Goal: Transaction & Acquisition: Purchase product/service

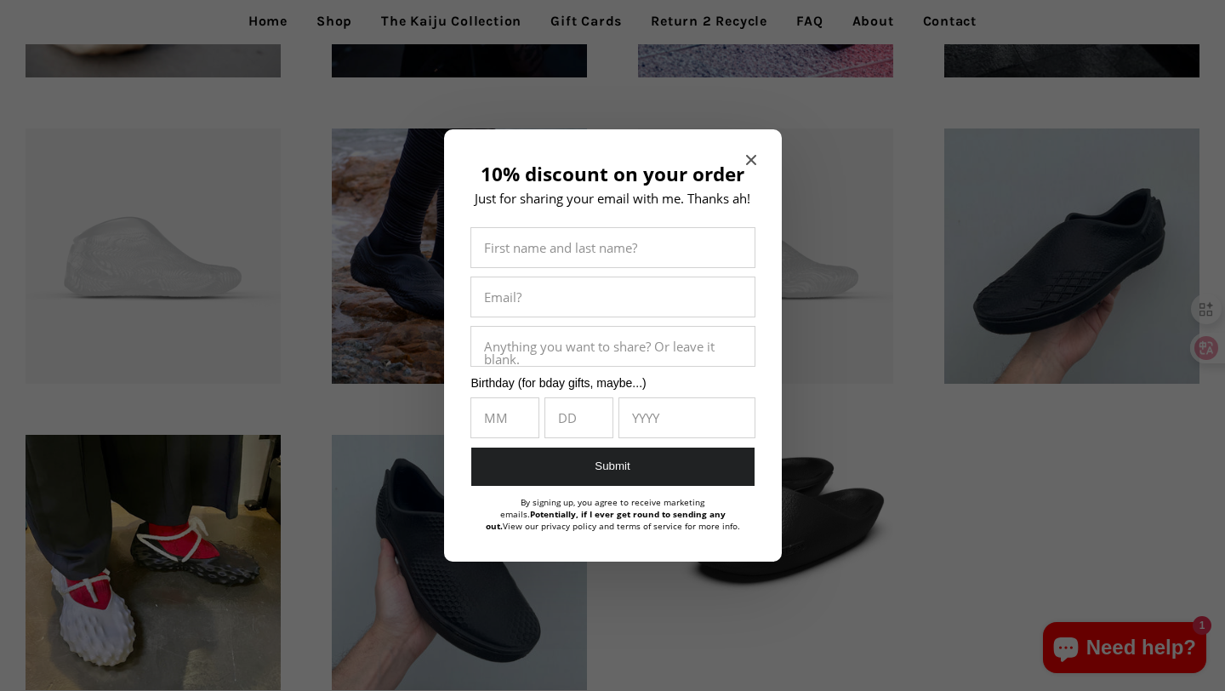
scroll to position [824, 0]
click at [747, 159] on icon "Close modal" at bounding box center [751, 160] width 10 height 10
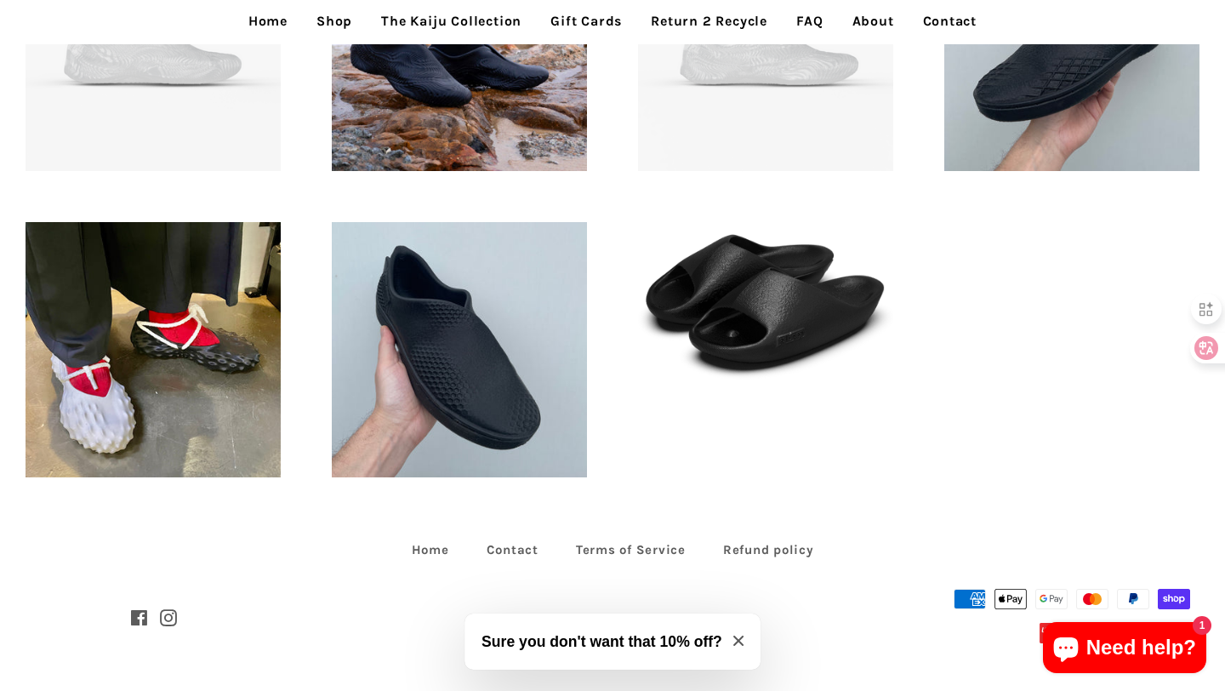
scroll to position [0, 0]
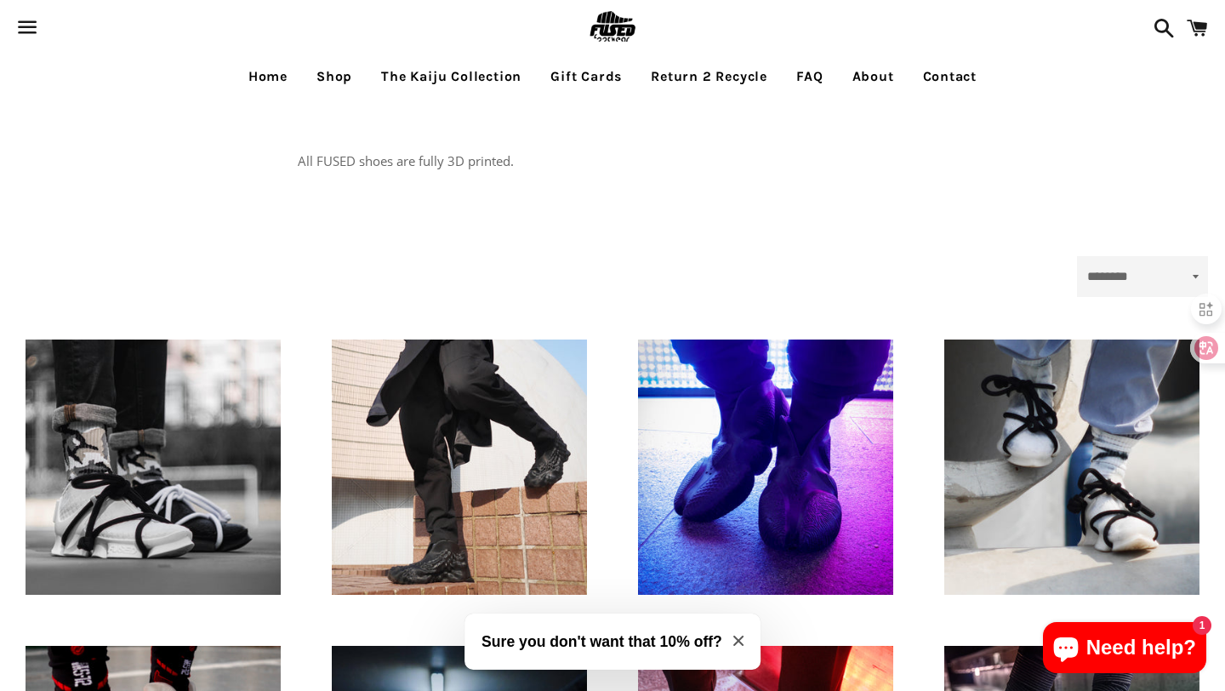
click at [343, 72] on link "Shop" at bounding box center [334, 76] width 61 height 43
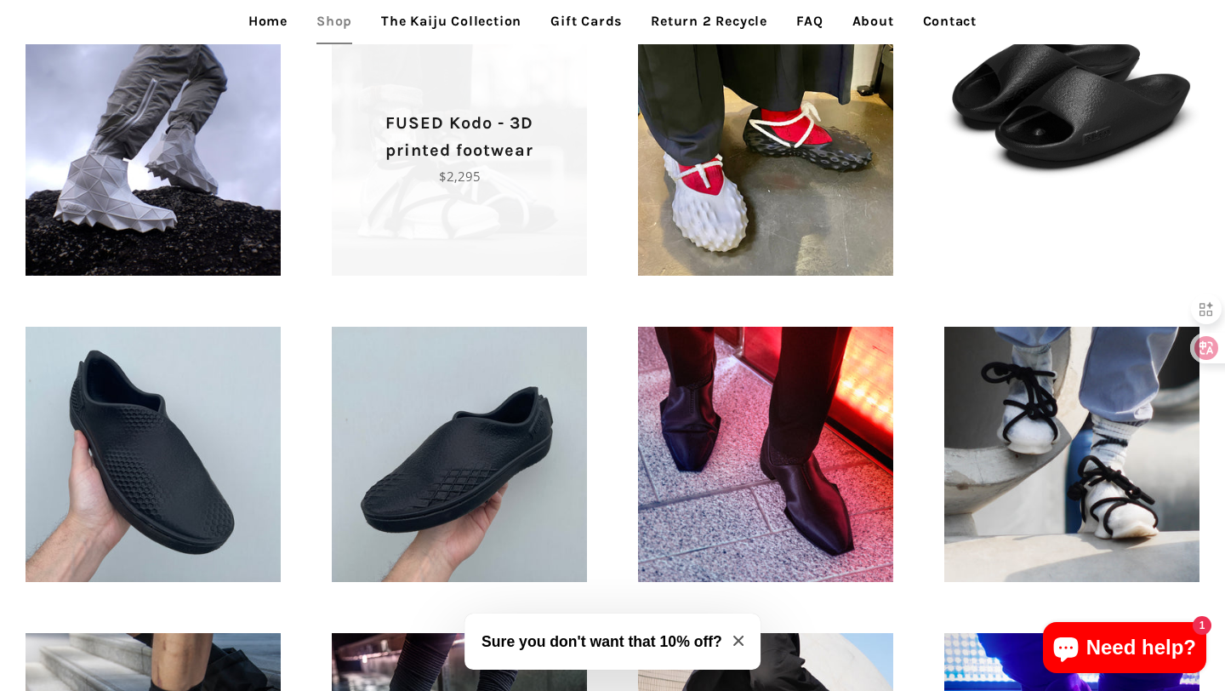
scroll to position [562, 0]
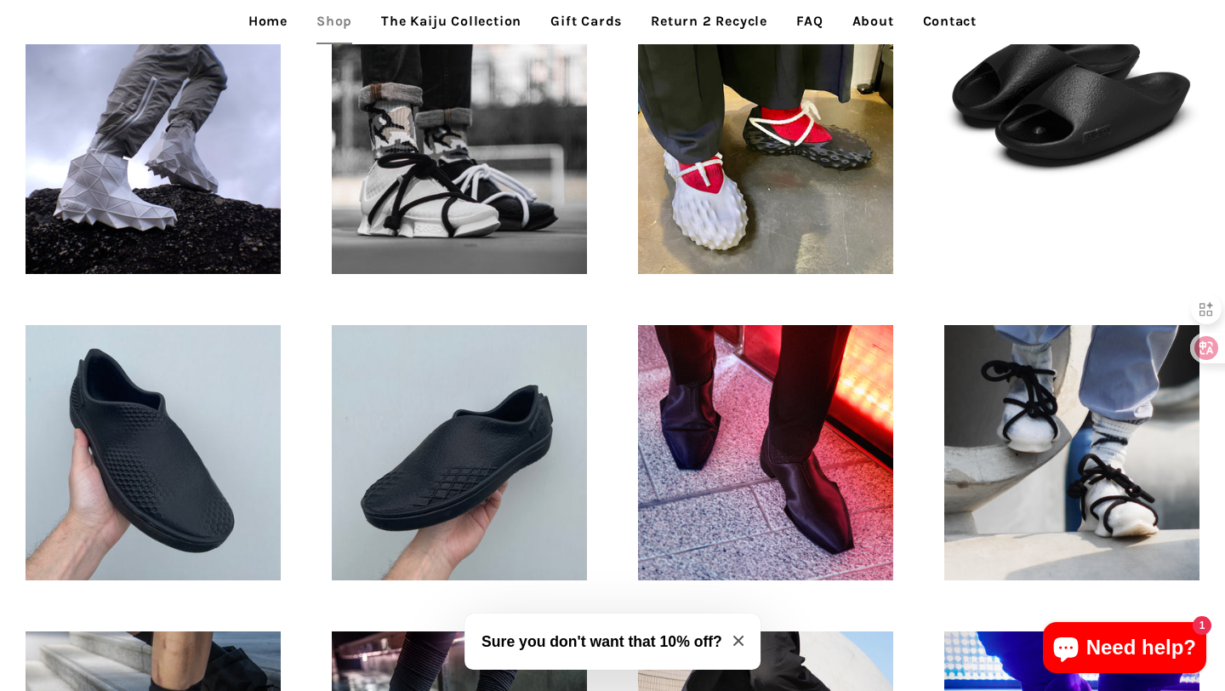
click at [1036, 195] on div "Tora - 3D printed Recovery Slides Regular price $745" at bounding box center [1071, 99] width 306 height 213
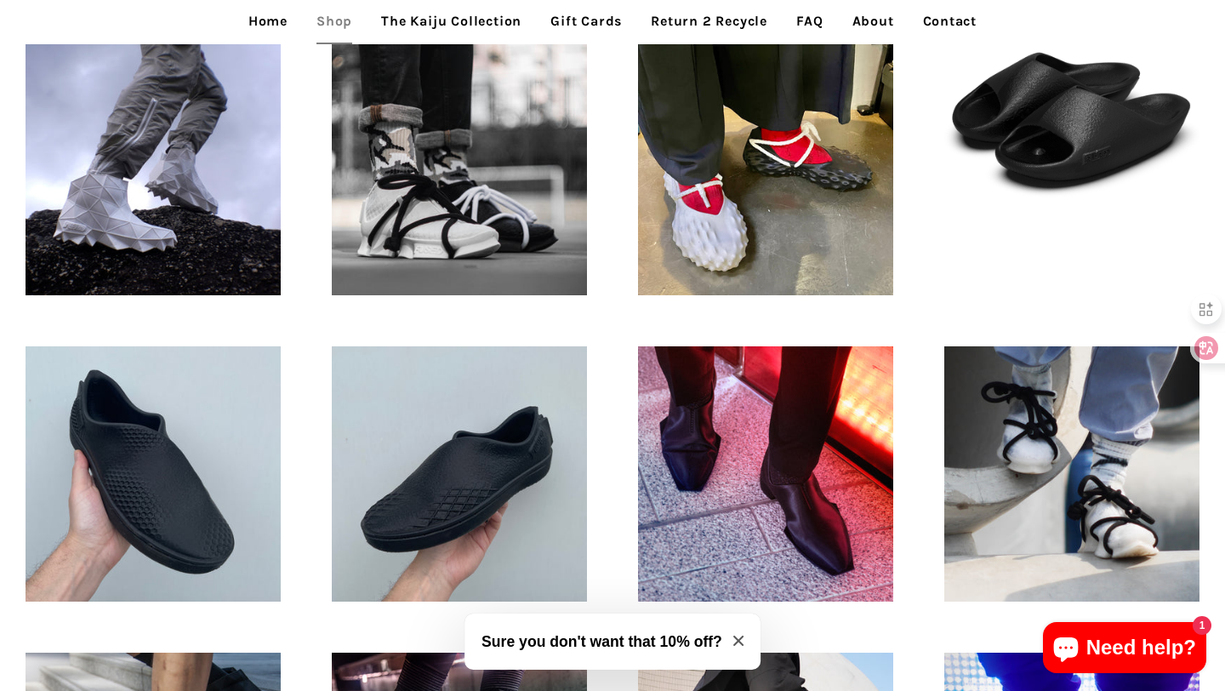
scroll to position [401, 0]
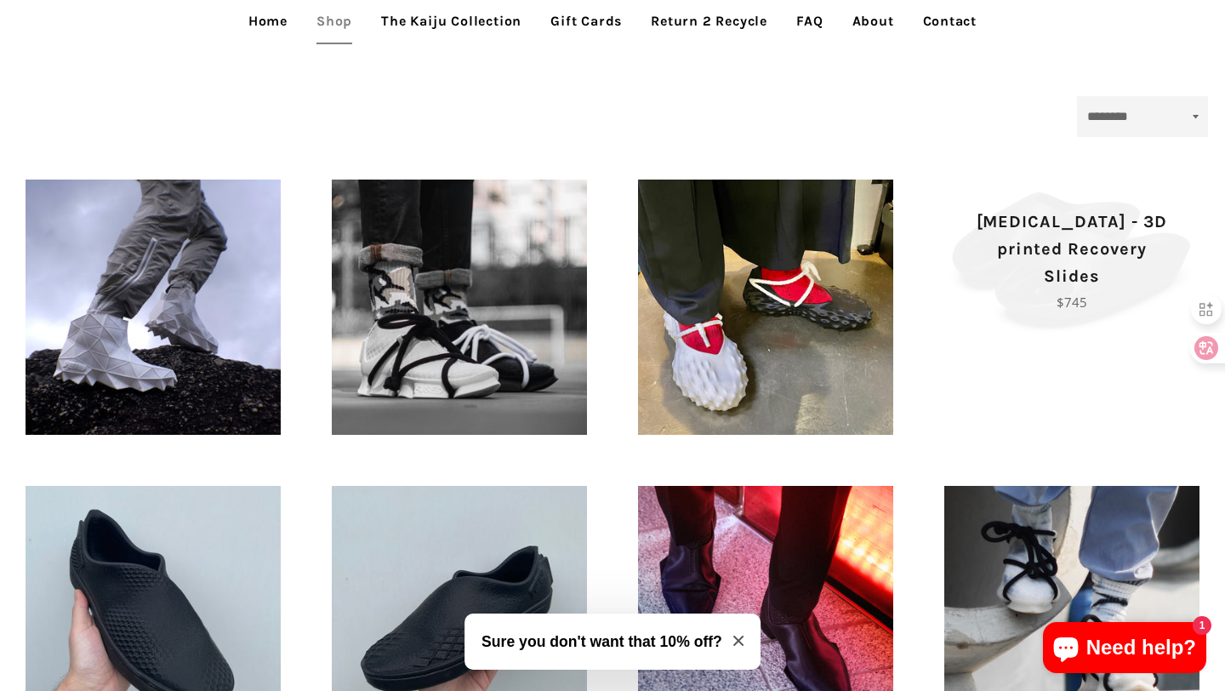
click at [1051, 275] on p "[MEDICAL_DATA] - 3D printed Recovery Slides" at bounding box center [1072, 249] width 196 height 82
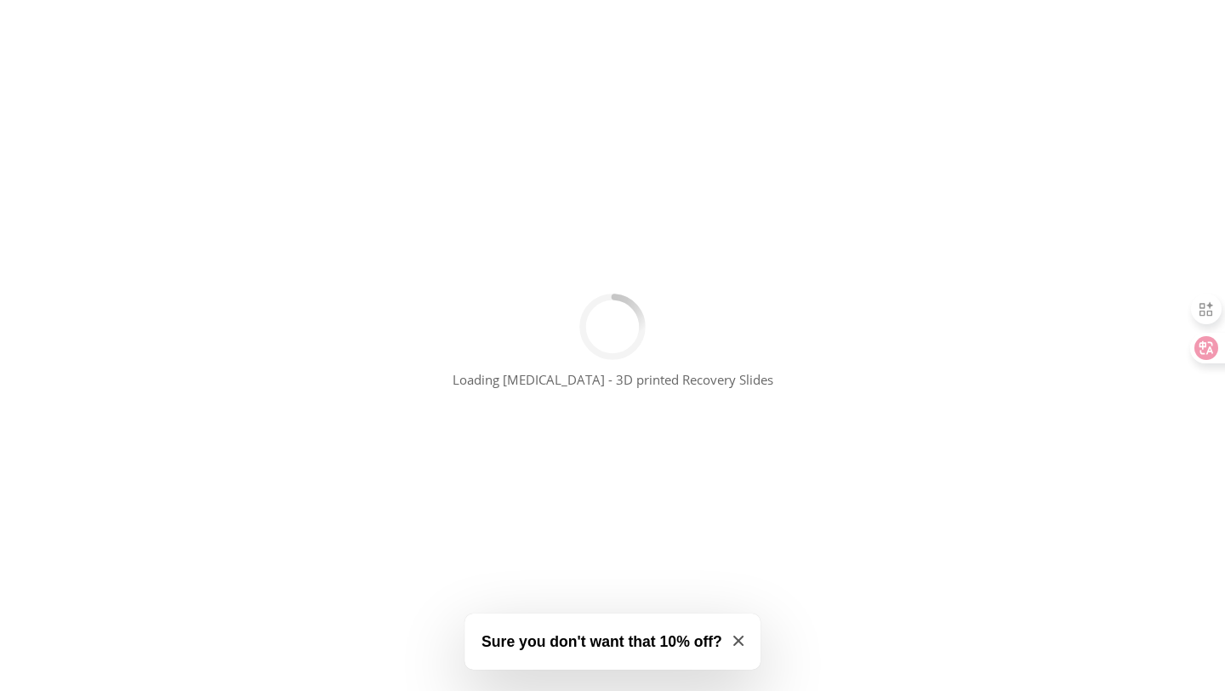
click at [734, 635] on icon "Close modal" at bounding box center [738, 640] width 10 height 10
